Goal: Information Seeking & Learning: Learn about a topic

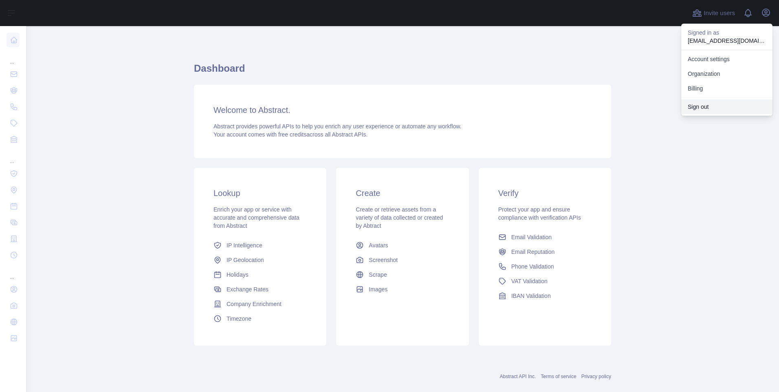
click at [713, 101] on button "Sign out" at bounding box center [726, 106] width 91 height 15
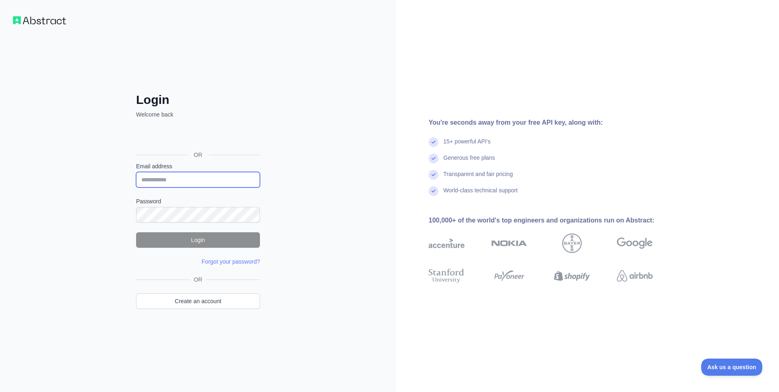
click at [166, 182] on input "Email address" at bounding box center [198, 179] width 124 height 15
paste input "**********"
type input "**********"
click at [163, 239] on button "Login" at bounding box center [198, 239] width 124 height 15
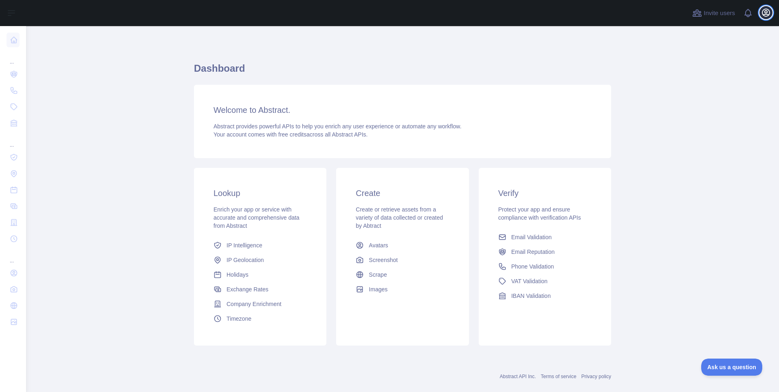
click at [765, 13] on icon "button" at bounding box center [765, 12] width 7 height 7
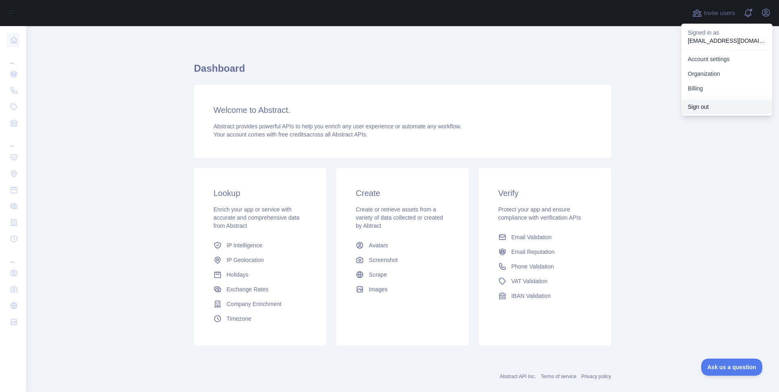
click at [712, 99] on button "Sign out" at bounding box center [726, 106] width 91 height 15
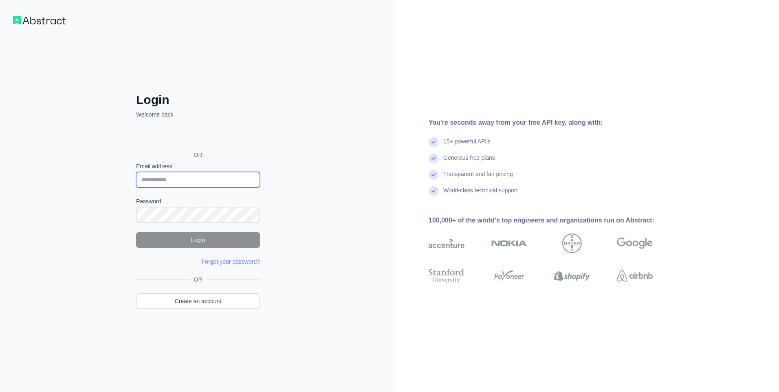
click at [172, 182] on input "Email address" at bounding box center [198, 179] width 124 height 15
paste input "**********"
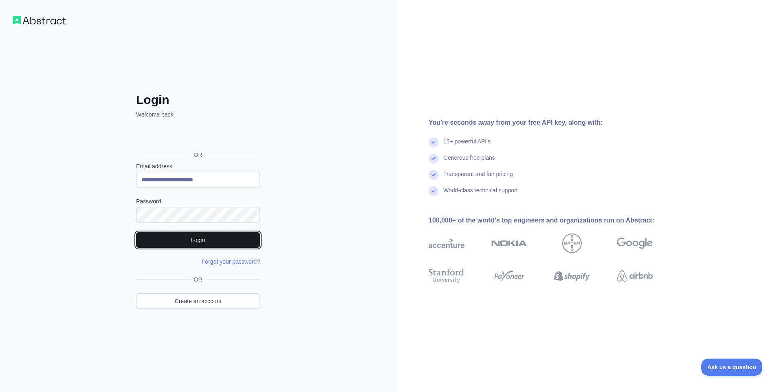
click at [161, 237] on button "Login" at bounding box center [198, 239] width 124 height 15
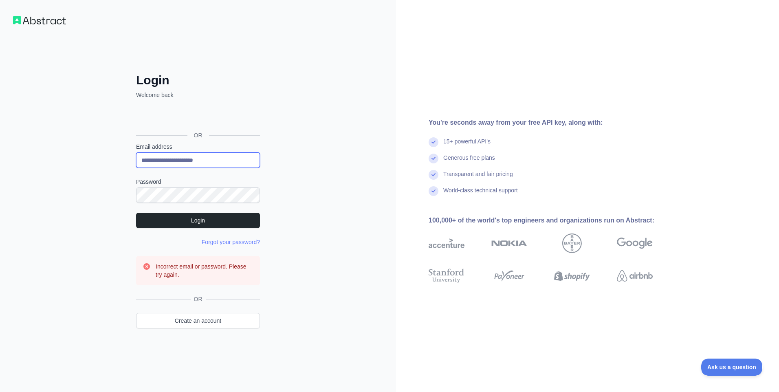
click at [227, 156] on input "**********" at bounding box center [198, 159] width 124 height 15
paste input "email"
type input "**********"
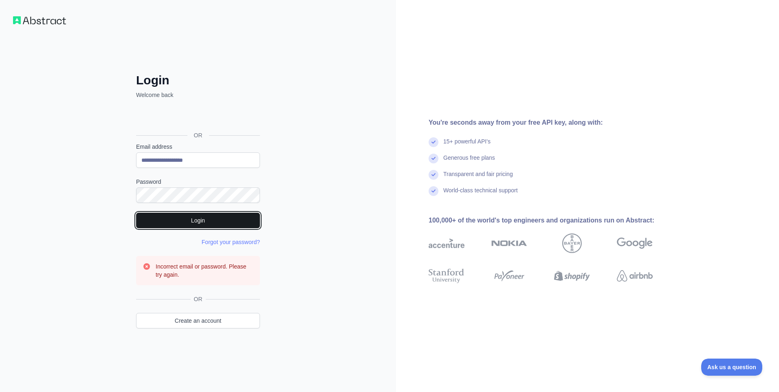
click at [161, 213] on button "Login" at bounding box center [198, 220] width 124 height 15
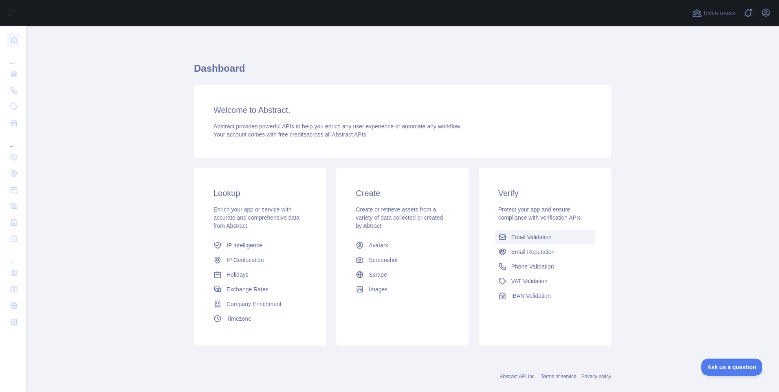
click at [540, 238] on span "Email Validation" at bounding box center [531, 237] width 40 height 8
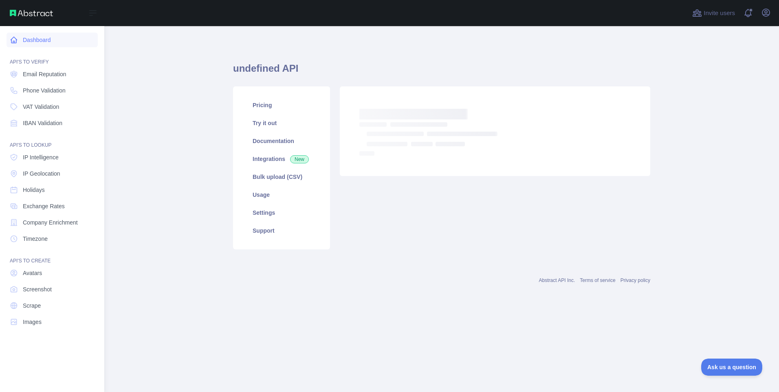
click at [9, 42] on link "Dashboard" at bounding box center [52, 40] width 91 height 15
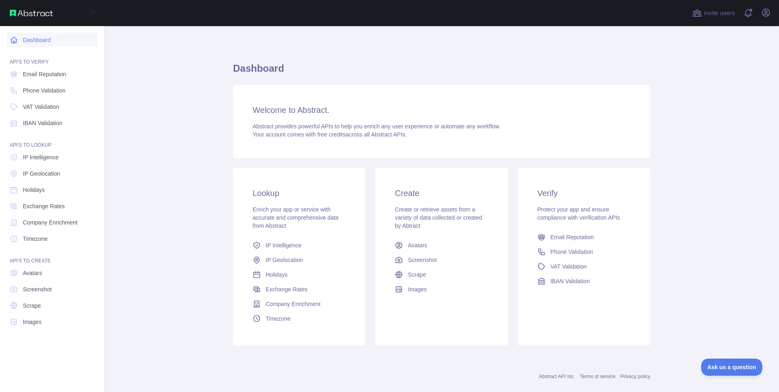
click at [17, 43] on icon at bounding box center [14, 40] width 8 height 8
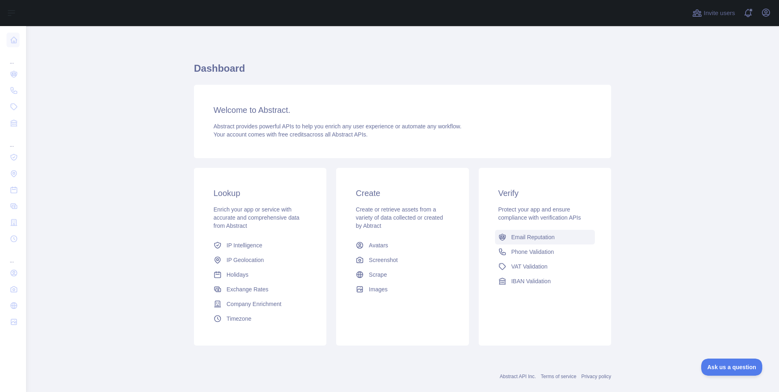
click at [520, 239] on span "Email Reputation" at bounding box center [533, 237] width 44 height 8
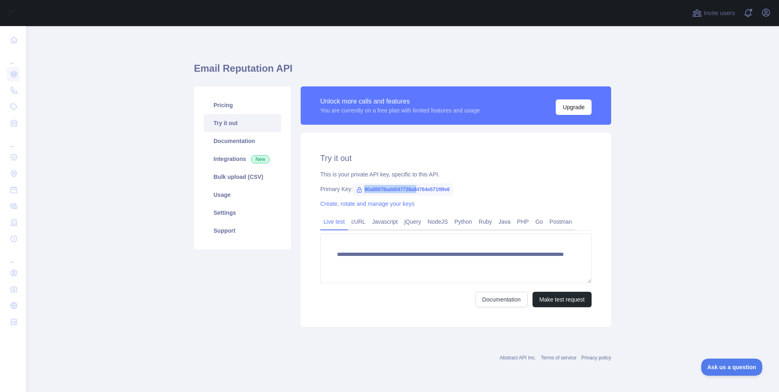
drag, startPoint x: 362, startPoint y: 191, endPoint x: 416, endPoint y: 195, distance: 53.5
click at [416, 195] on span "90a88878add047738a94764e571f9fe6" at bounding box center [403, 189] width 100 height 12
click at [132, 211] on main "**********" at bounding box center [402, 209] width 753 height 366
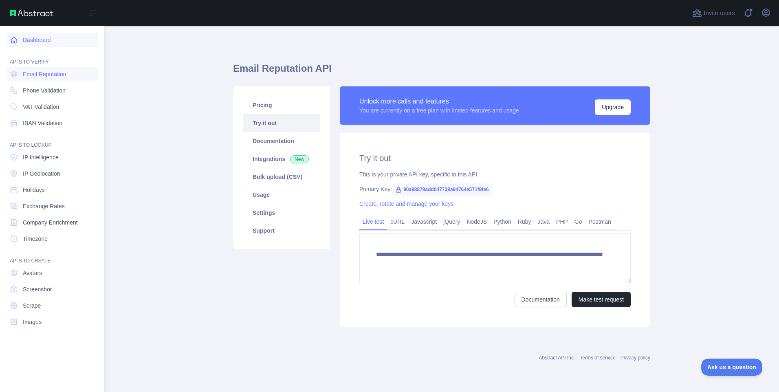
click at [48, 41] on link "Dashboard" at bounding box center [52, 40] width 91 height 15
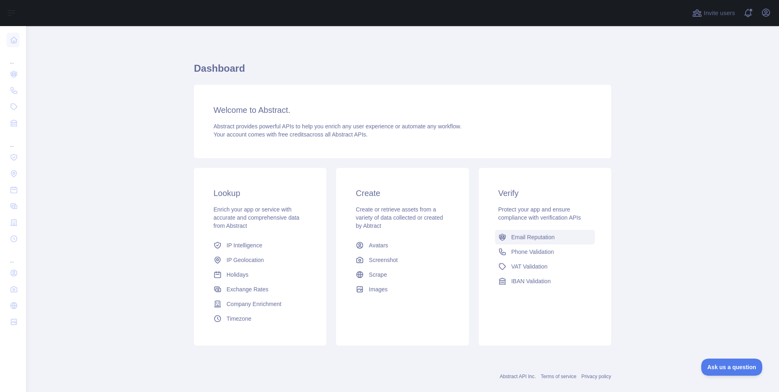
click at [531, 235] on span "Email Reputation" at bounding box center [533, 237] width 44 height 8
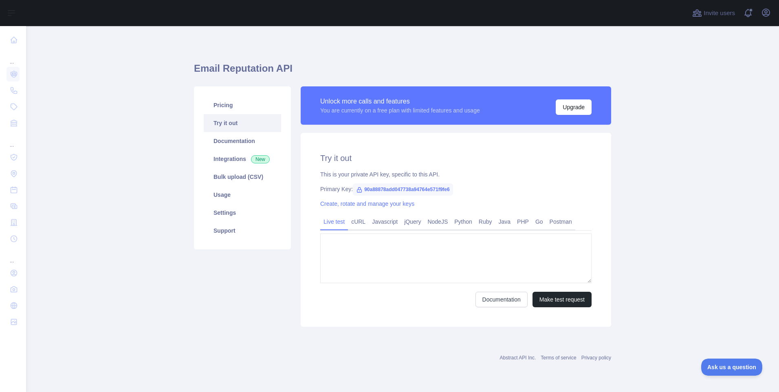
type textarea "**********"
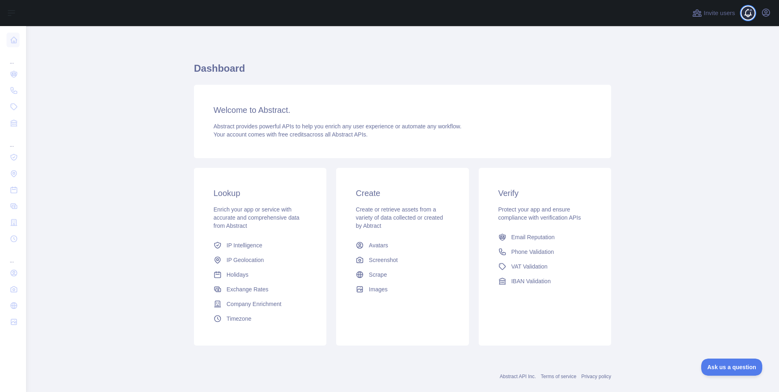
click at [746, 13] on span at bounding box center [751, 13] width 16 height 26
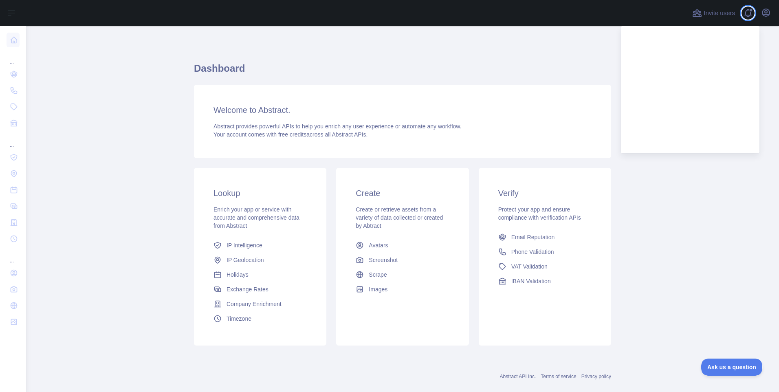
scroll to position [14, 0]
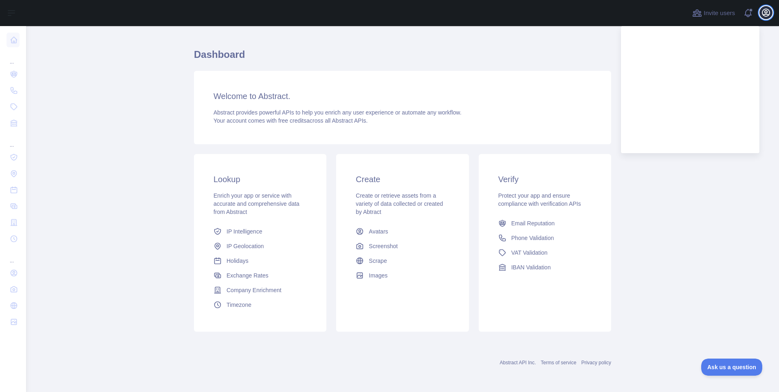
click at [768, 11] on icon "button" at bounding box center [766, 13] width 10 height 10
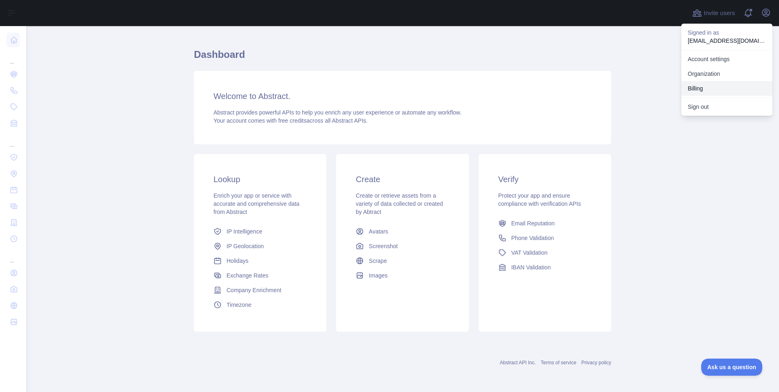
click at [700, 86] on button "Billing" at bounding box center [726, 88] width 91 height 15
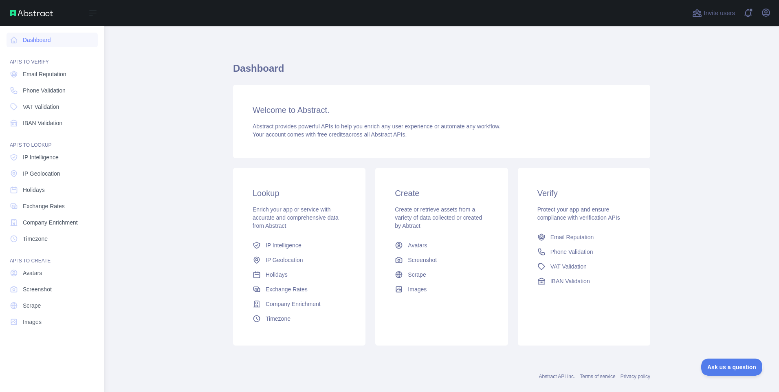
click at [20, 11] on img at bounding box center [31, 13] width 43 height 7
click at [94, 15] on icon at bounding box center [93, 13] width 10 height 10
click at [95, 13] on icon at bounding box center [93, 13] width 7 height 5
click at [92, 14] on icon at bounding box center [93, 13] width 10 height 10
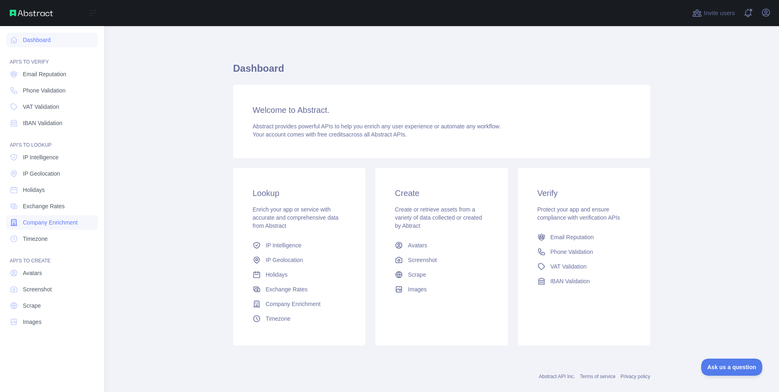
click at [57, 227] on link "Company Enrichment" at bounding box center [52, 222] width 91 height 15
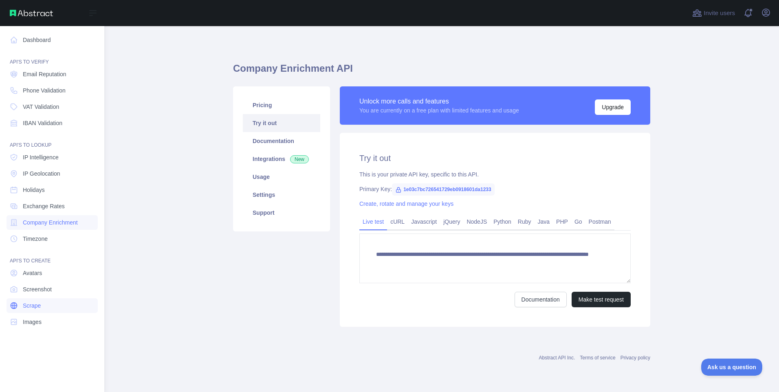
click at [49, 309] on link "Scrape" at bounding box center [52, 305] width 91 height 15
click at [47, 320] on link "Images" at bounding box center [52, 321] width 91 height 15
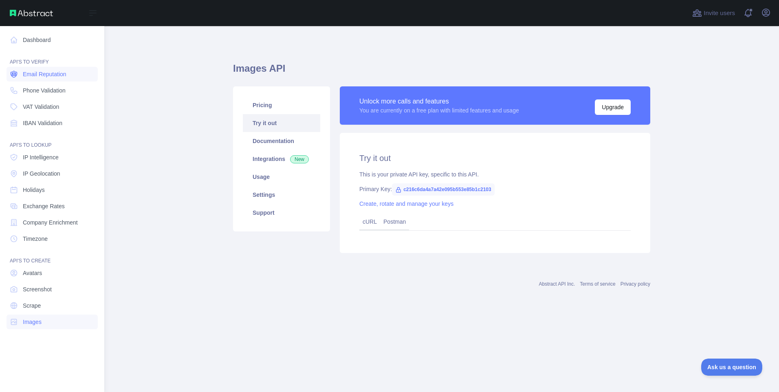
click at [52, 77] on span "Email Reputation" at bounding box center [45, 74] width 44 height 8
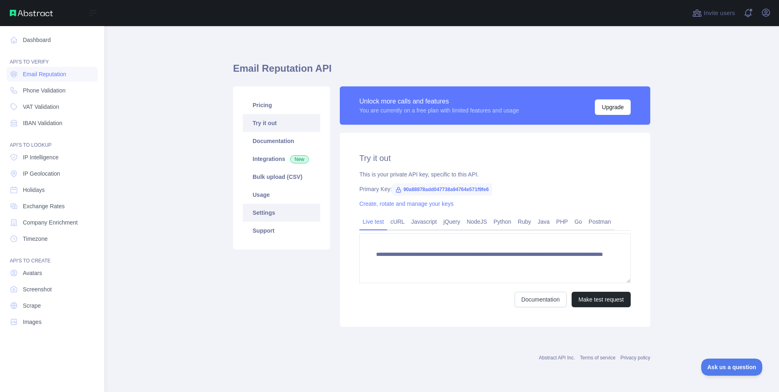
click at [263, 217] on link "Settings" at bounding box center [281, 213] width 77 height 18
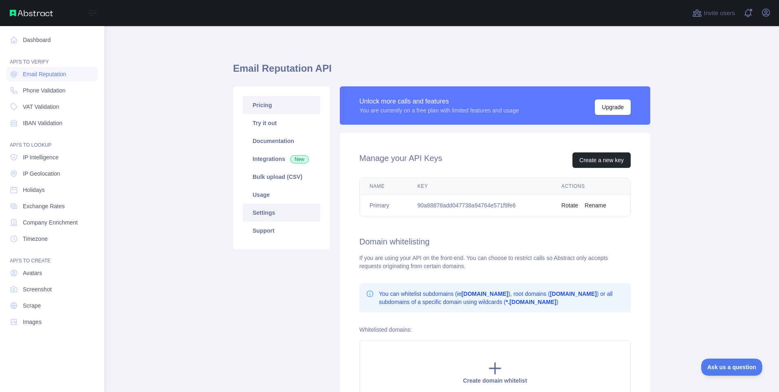
click at [273, 108] on link "Pricing" at bounding box center [281, 105] width 77 height 18
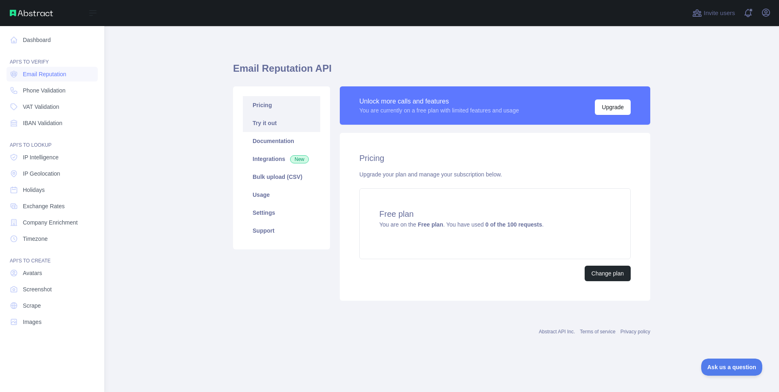
click at [270, 124] on link "Try it out" at bounding box center [281, 123] width 77 height 18
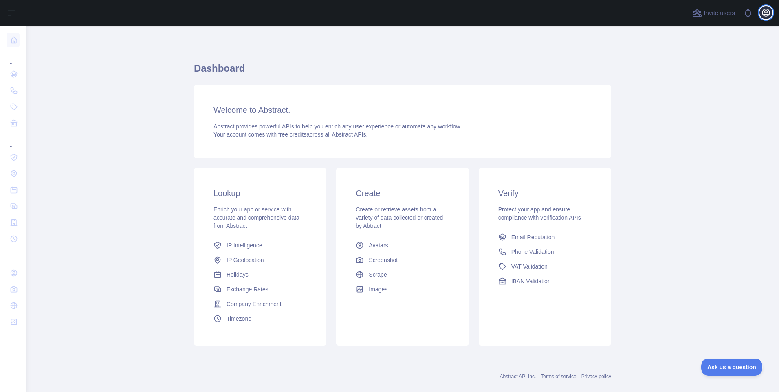
click at [763, 15] on icon "button" at bounding box center [765, 12] width 7 height 7
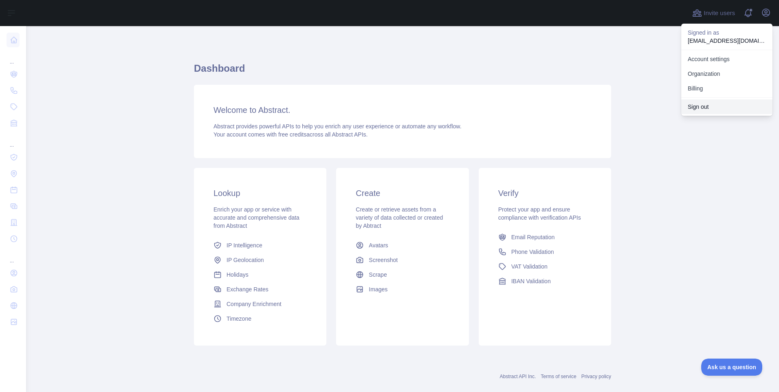
click at [711, 109] on button "Sign out" at bounding box center [726, 106] width 91 height 15
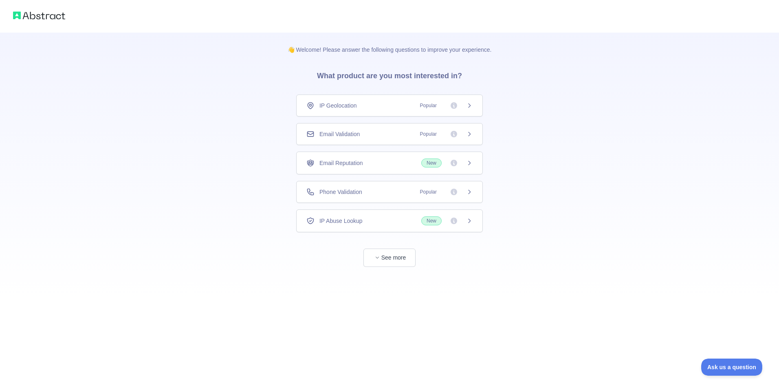
click at [441, 136] on span "Popular" at bounding box center [443, 134] width 57 height 8
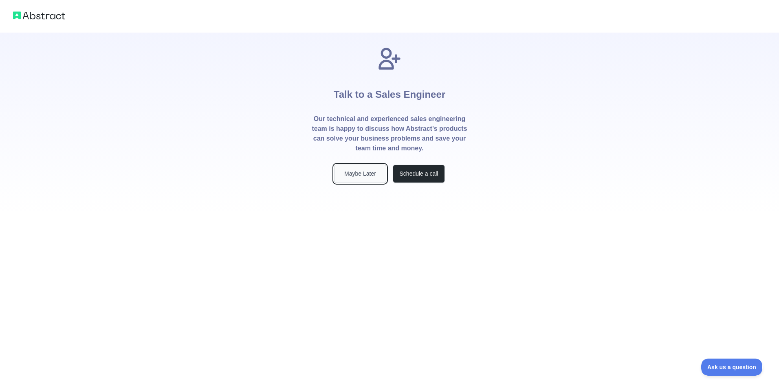
click at [360, 176] on button "Maybe Later" at bounding box center [360, 174] width 52 height 18
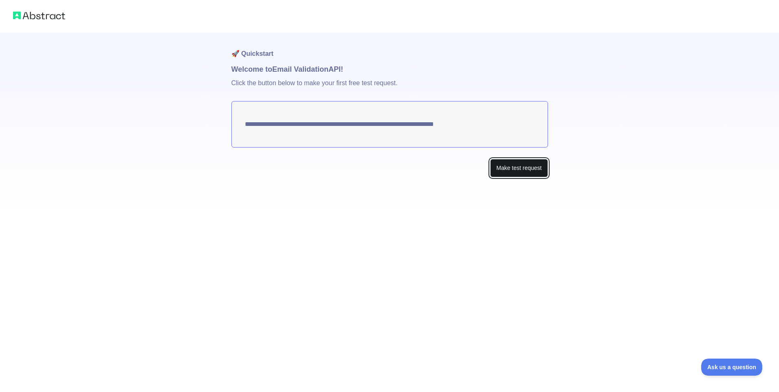
click at [509, 169] on button "Make test request" at bounding box center [518, 168] width 57 height 18
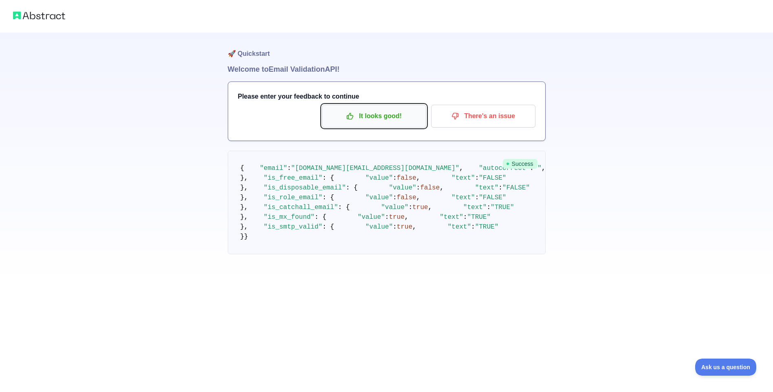
click at [394, 123] on button "It looks good!" at bounding box center [374, 116] width 104 height 23
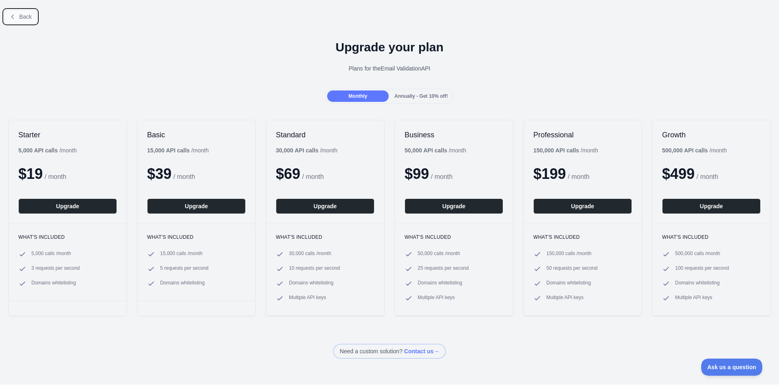
click at [23, 19] on span "Back" at bounding box center [25, 16] width 13 height 7
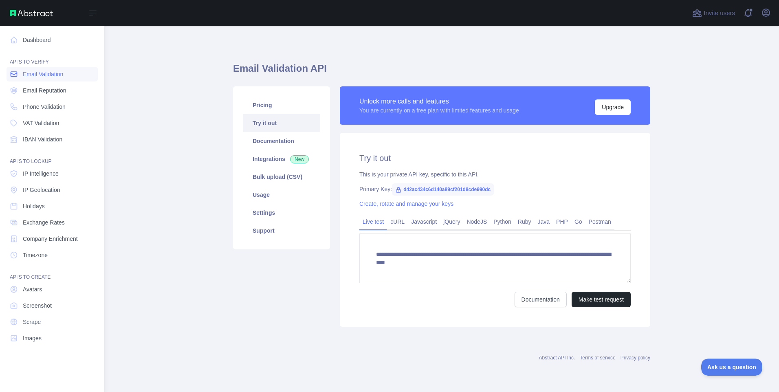
click at [37, 76] on span "Email Validation" at bounding box center [43, 74] width 40 height 8
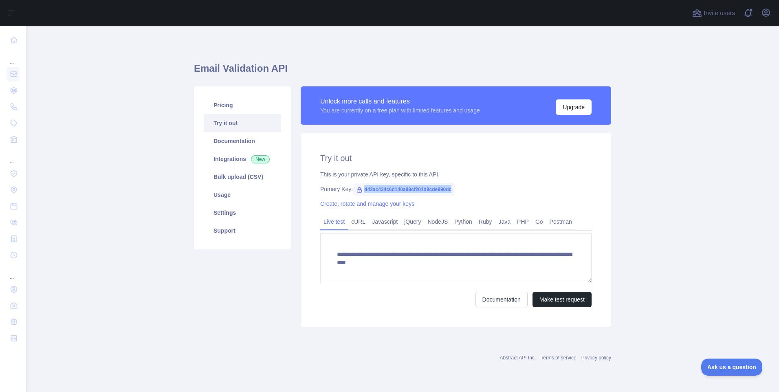
copy span "d42ac434c6d140a89cf201d8cde990dc"
drag, startPoint x: 363, startPoint y: 189, endPoint x: 451, endPoint y: 189, distance: 88.4
click at [451, 189] on span "d42ac434c6d140a89cf201d8cde990dc" at bounding box center [404, 189] width 102 height 12
click at [761, 15] on icon "button" at bounding box center [766, 13] width 10 height 10
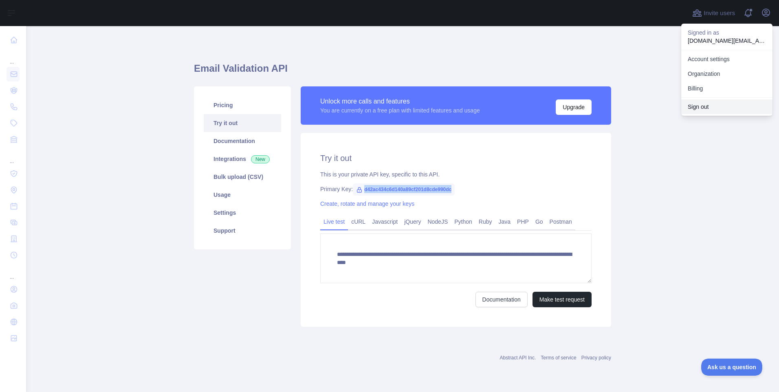
click at [709, 104] on button "Sign out" at bounding box center [726, 106] width 91 height 15
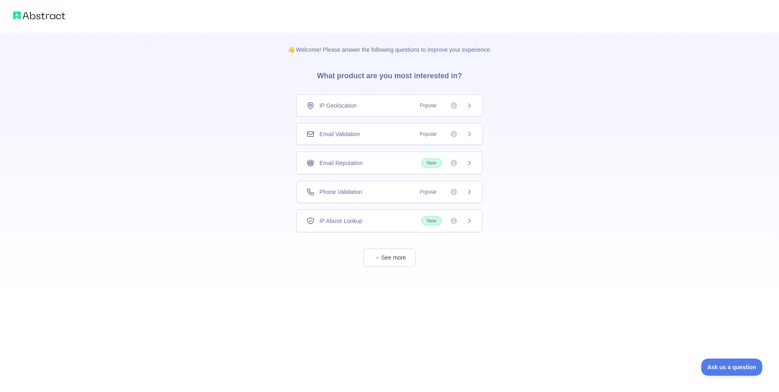
click at [431, 137] on span "Popular" at bounding box center [428, 134] width 26 height 8
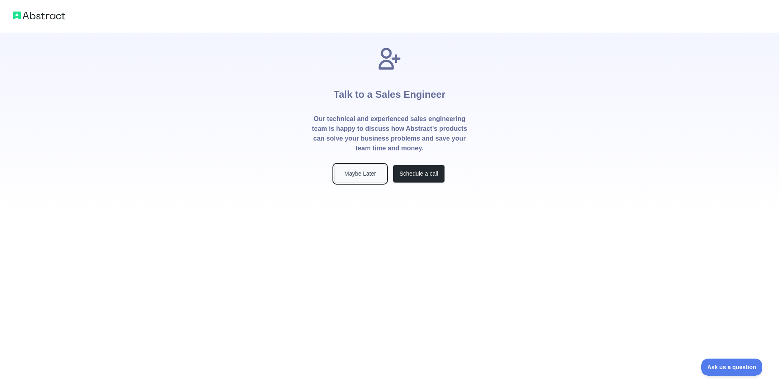
click at [359, 173] on button "Maybe Later" at bounding box center [360, 174] width 52 height 18
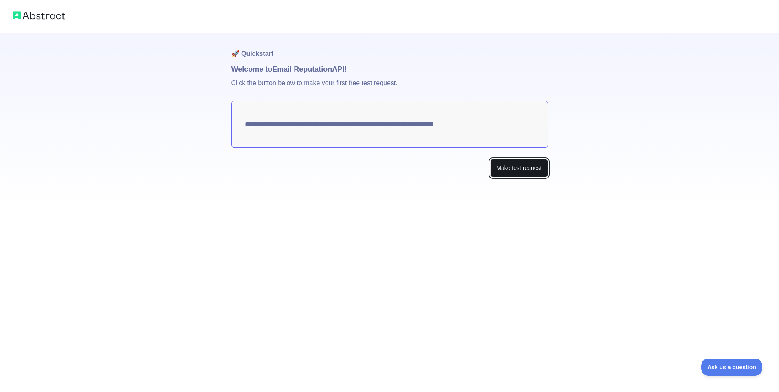
click at [499, 165] on button "Make test request" at bounding box center [518, 168] width 57 height 18
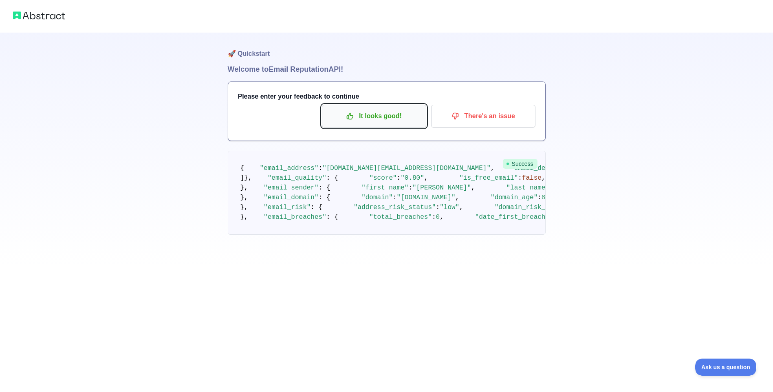
click at [371, 122] on p "It looks good!" at bounding box center [374, 116] width 92 height 14
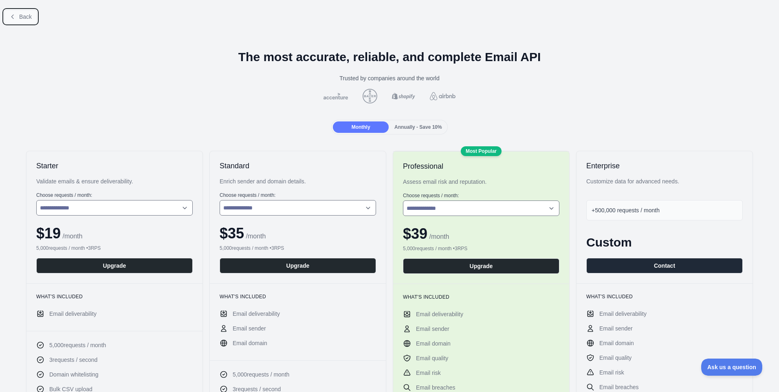
click at [27, 18] on span "Back" at bounding box center [25, 16] width 13 height 7
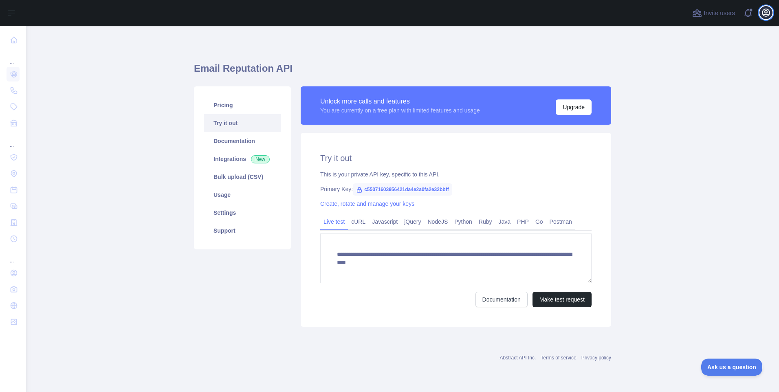
click at [766, 14] on icon "button" at bounding box center [765, 12] width 7 height 7
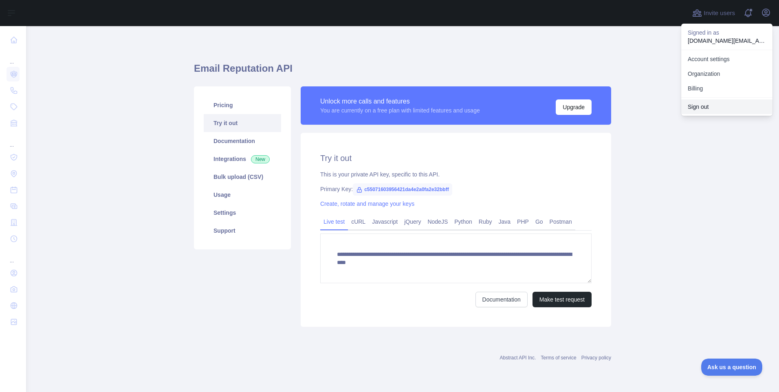
click at [726, 101] on button "Sign out" at bounding box center [726, 106] width 91 height 15
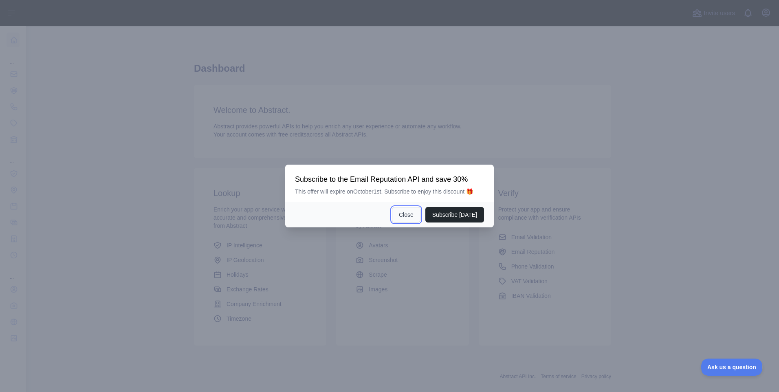
click at [407, 215] on button "Close" at bounding box center [406, 214] width 29 height 15
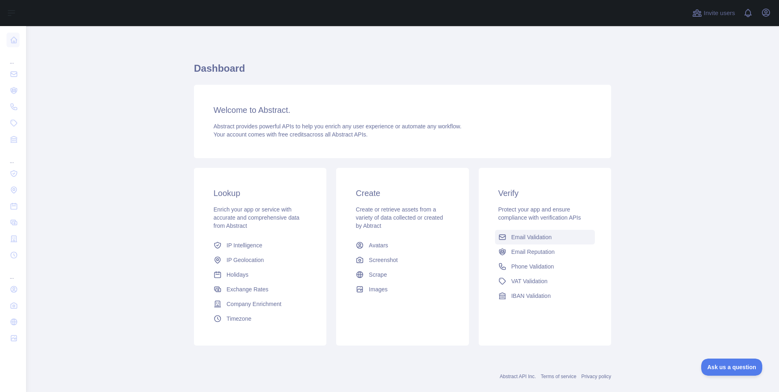
click at [522, 237] on span "Email Validation" at bounding box center [531, 237] width 40 height 8
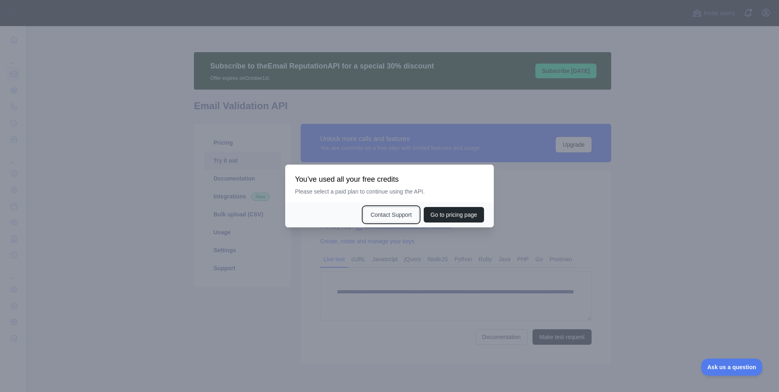
click at [389, 218] on button "Contact Support" at bounding box center [390, 214] width 55 height 15
click at [464, 215] on button "Go to pricing page" at bounding box center [454, 214] width 60 height 15
